Goal: Navigation & Orientation: Find specific page/section

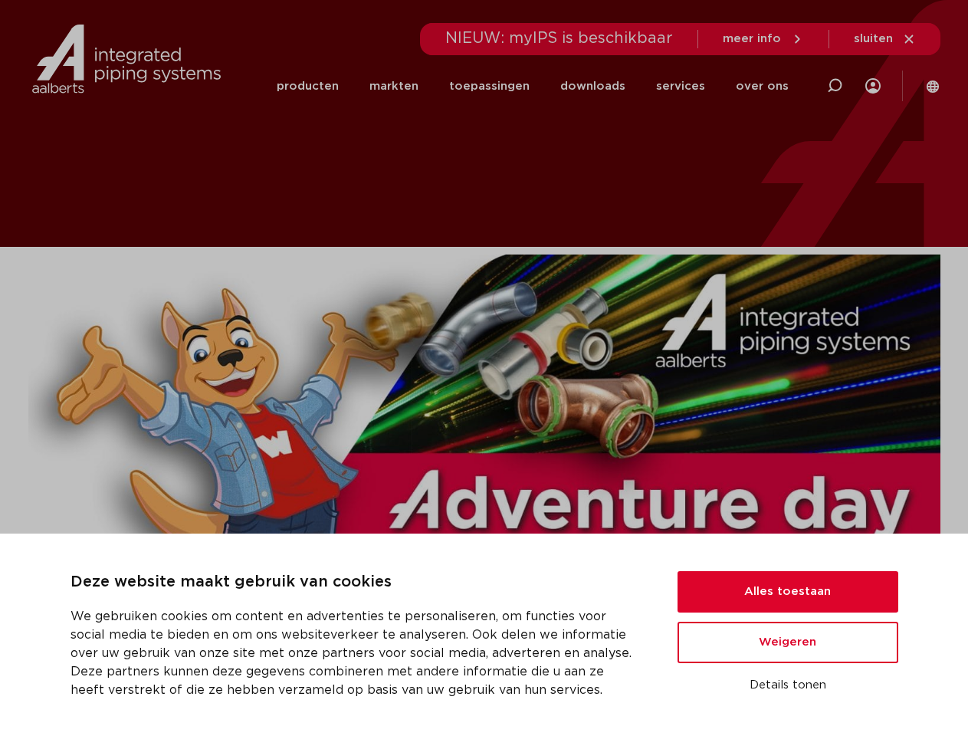
click at [484, 368] on img at bounding box center [484, 492] width 912 height 477
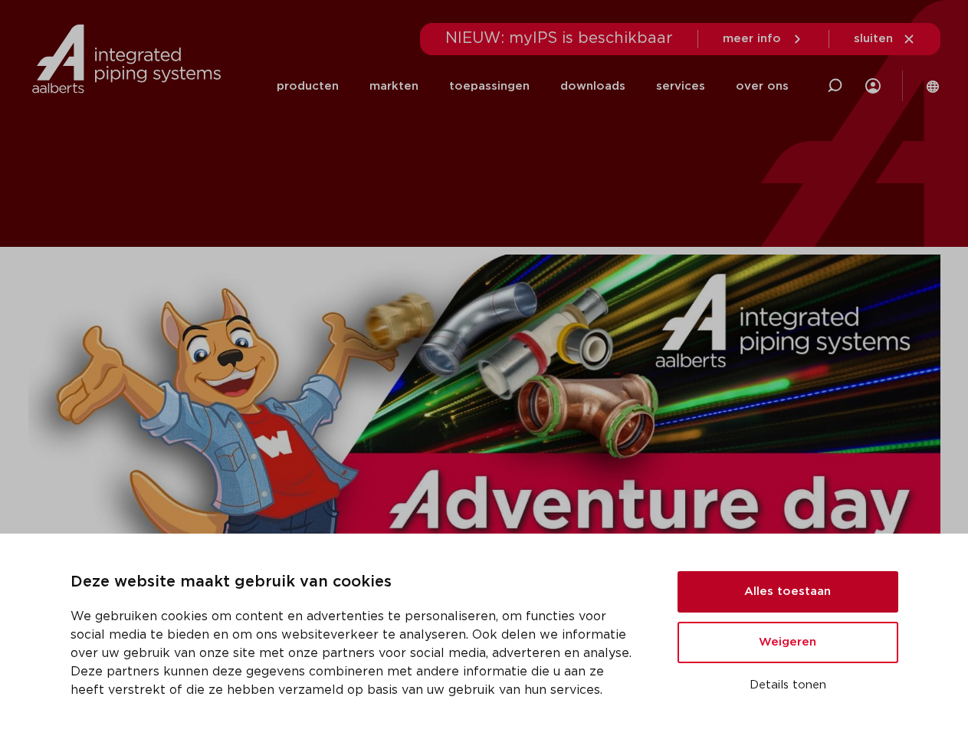
click at [788, 592] on button "Alles toestaan" at bounding box center [787, 591] width 221 height 41
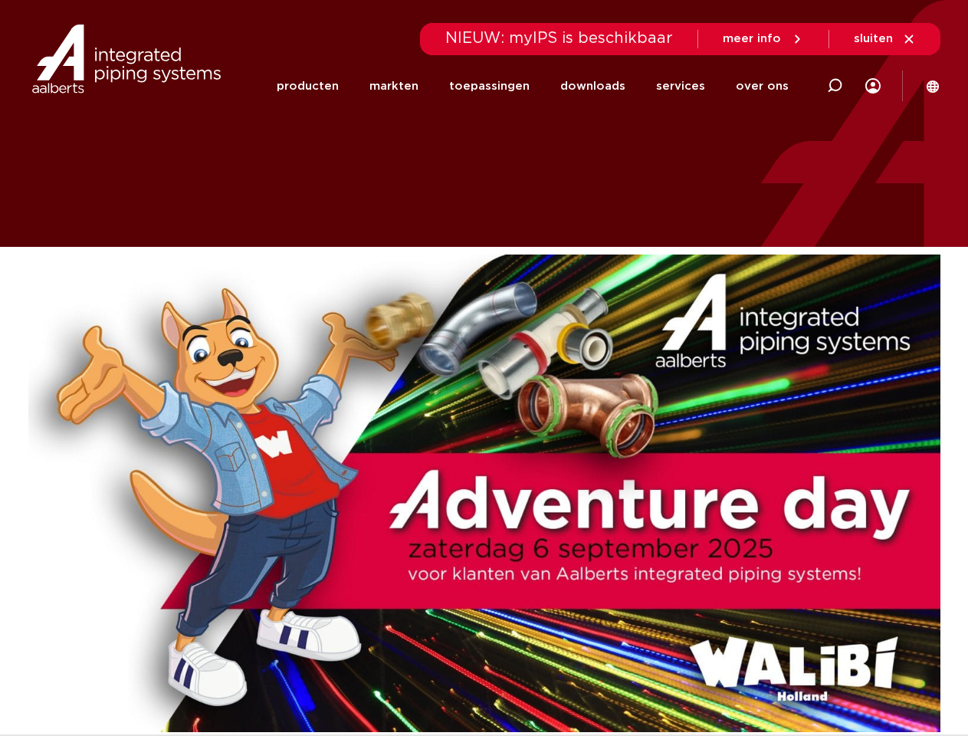
click at [788, 642] on img at bounding box center [484, 492] width 912 height 477
click at [788, 685] on img at bounding box center [484, 492] width 912 height 477
click at [540, 86] on li "toepassingen" at bounding box center [489, 86] width 111 height 59
click at [835, 86] on icon at bounding box center [834, 86] width 18 height 18
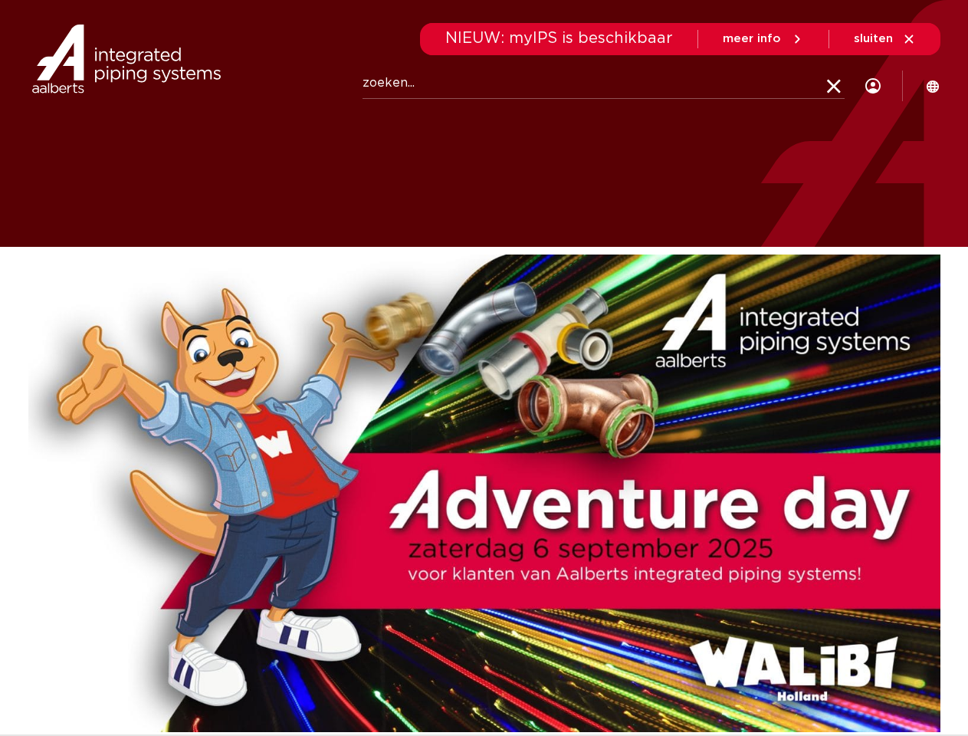
click at [885, 39] on span "sluiten" at bounding box center [873, 38] width 39 height 11
